Goal: Communication & Community: Answer question/provide support

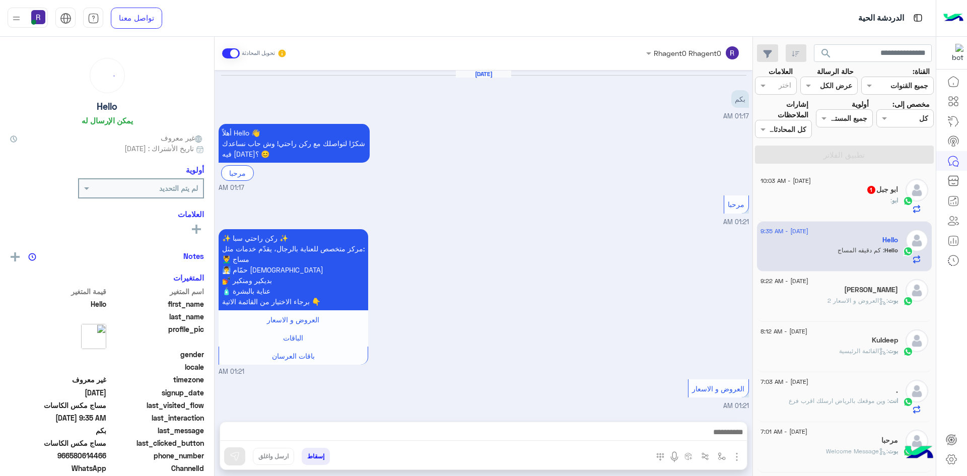
scroll to position [366, 0]
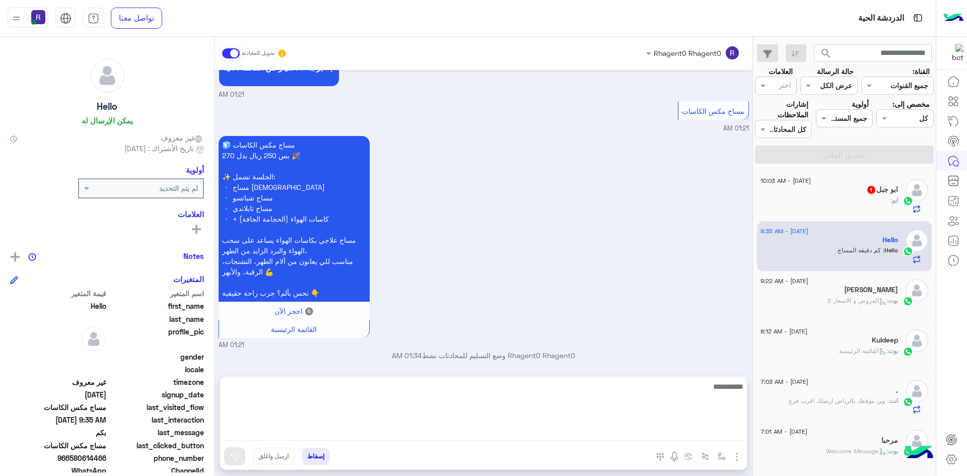
click at [682, 433] on textarea at bounding box center [483, 410] width 527 height 60
type textarea "**********"
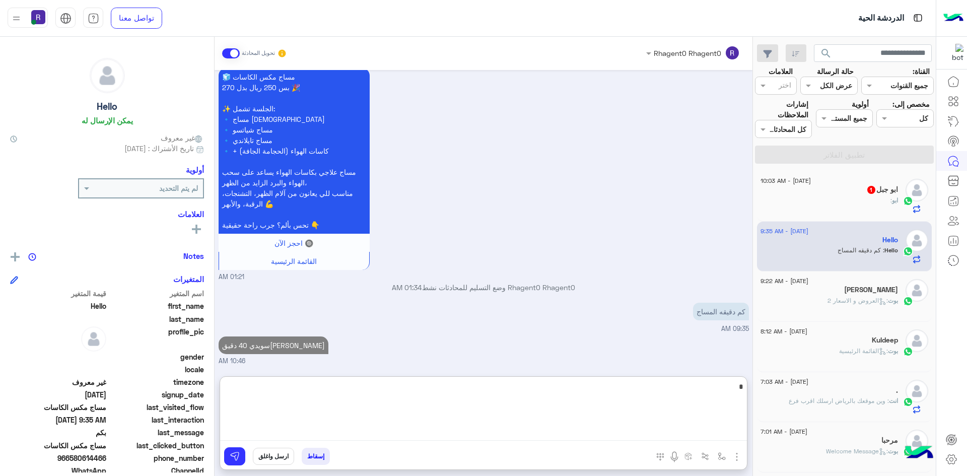
scroll to position [462, 0]
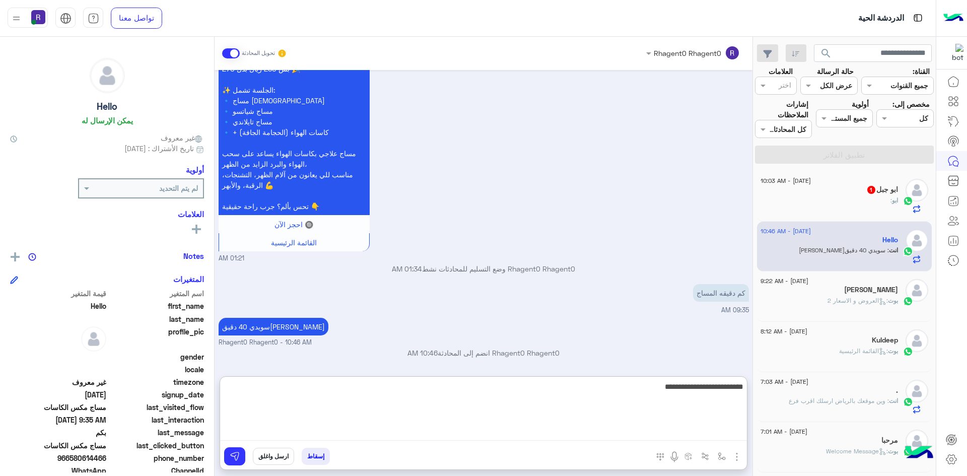
type textarea "**********"
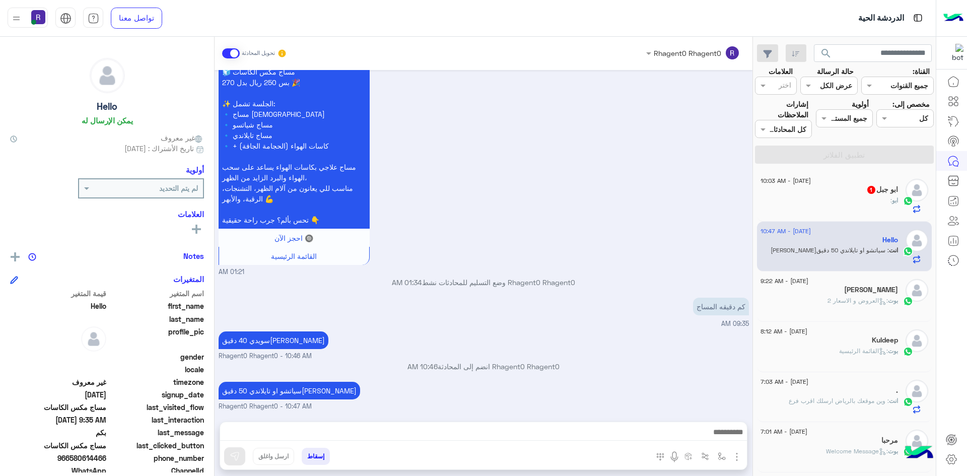
click at [836, 209] on div "ابو :" at bounding box center [830, 205] width 138 height 18
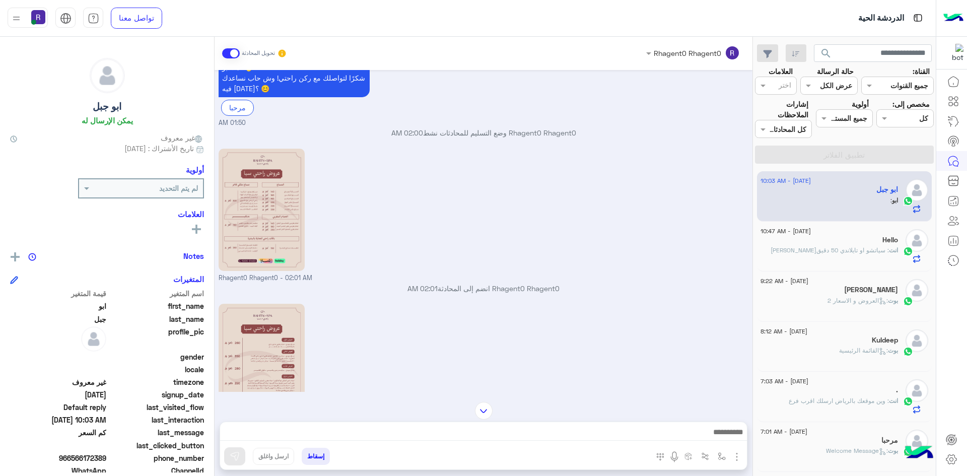
scroll to position [231, 0]
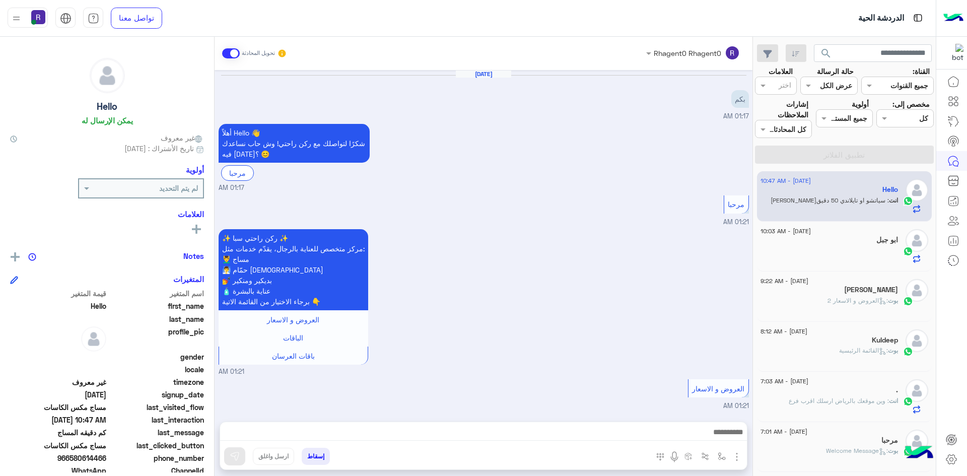
scroll to position [448, 0]
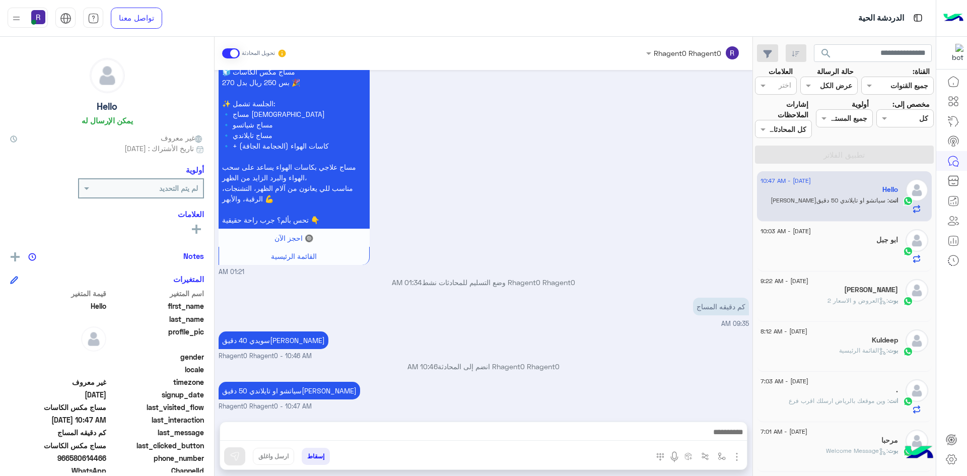
click at [857, 305] on p "بوت : العروض و الاسعار 2" at bounding box center [863, 300] width 71 height 9
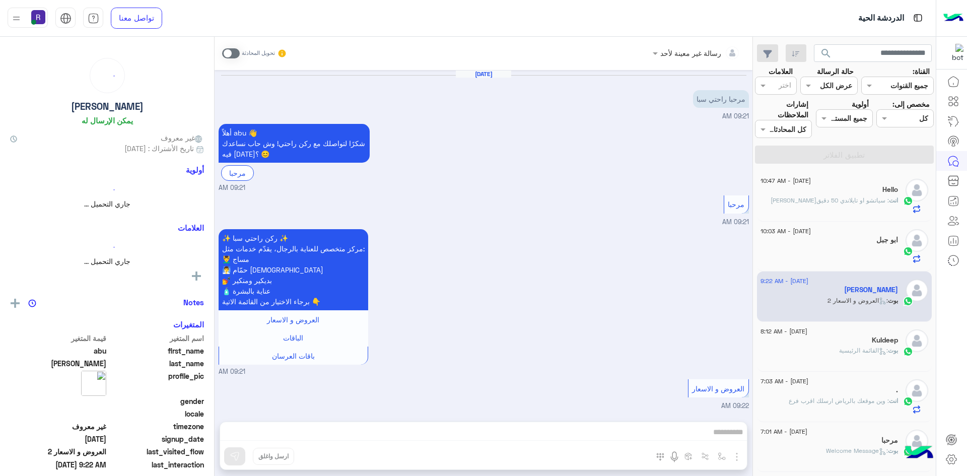
scroll to position [63, 0]
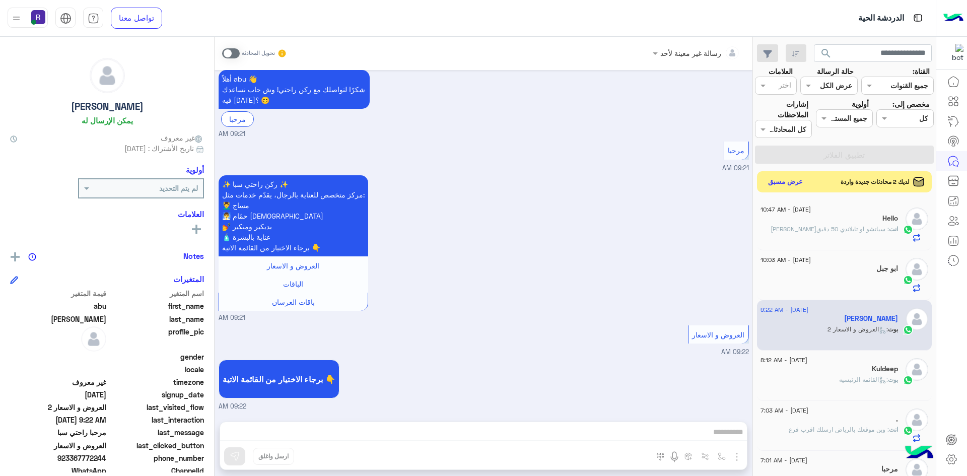
click at [778, 183] on button "عرض مسبق" at bounding box center [786, 182] width 42 height 14
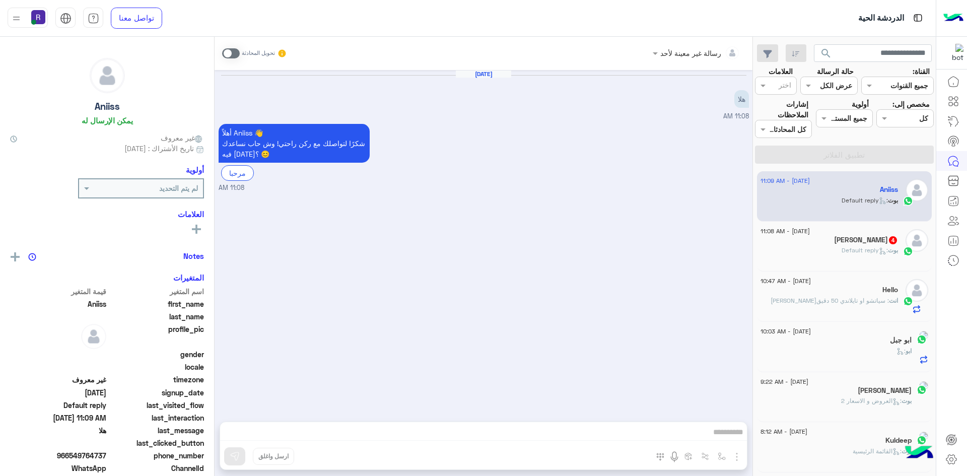
click at [816, 237] on div "sunny khan 4" at bounding box center [830, 241] width 138 height 11
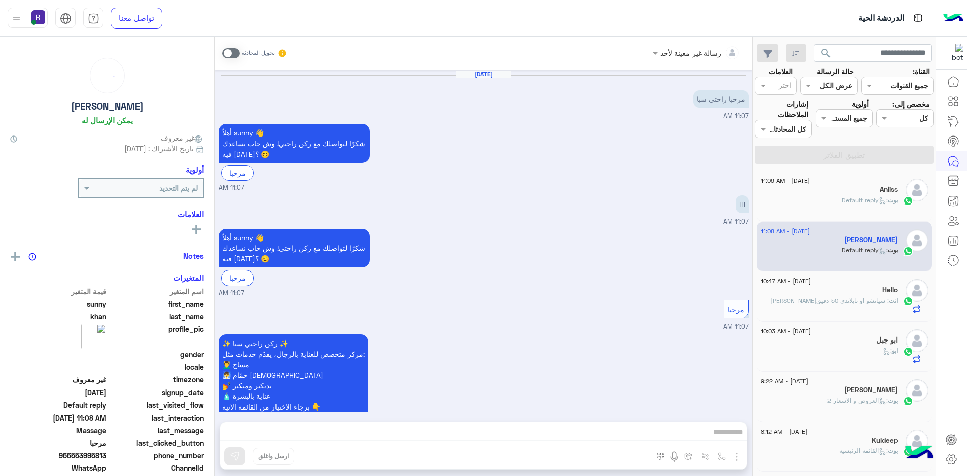
scroll to position [176, 0]
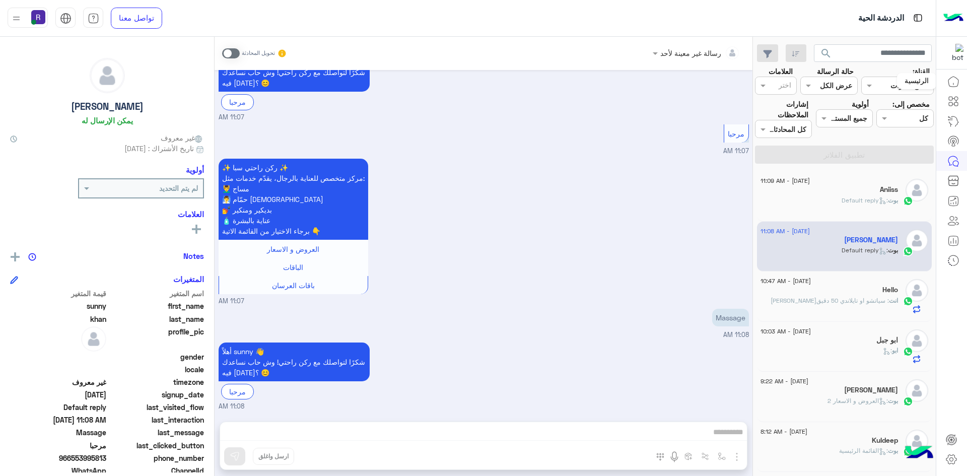
click at [951, 85] on icon at bounding box center [954, 82] width 12 height 12
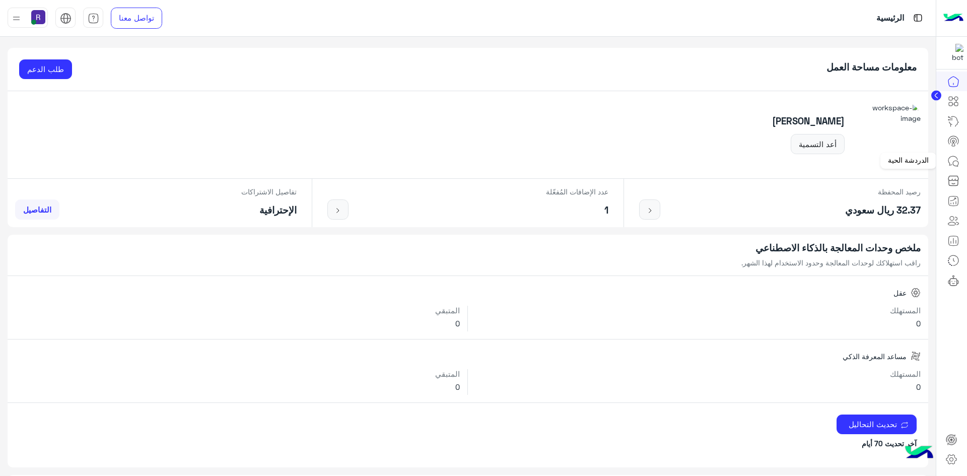
click at [955, 162] on icon at bounding box center [954, 161] width 12 height 12
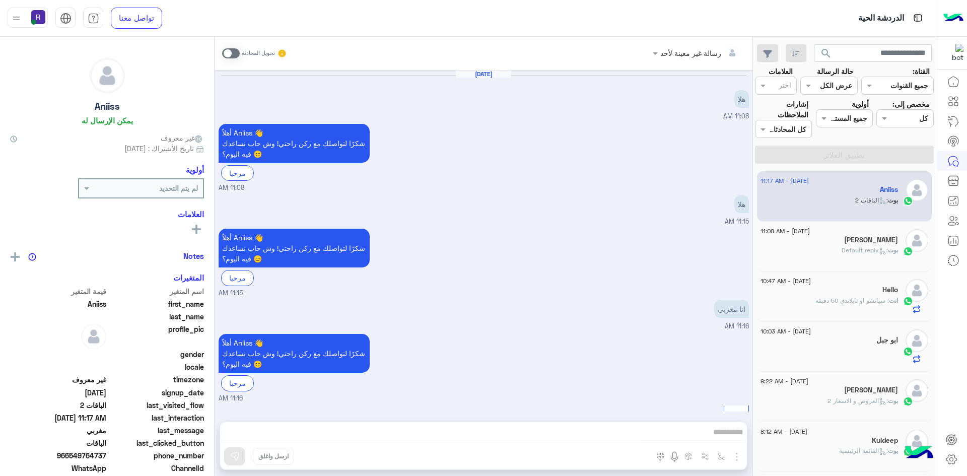
scroll to position [898, 0]
